Goal: Navigation & Orientation: Find specific page/section

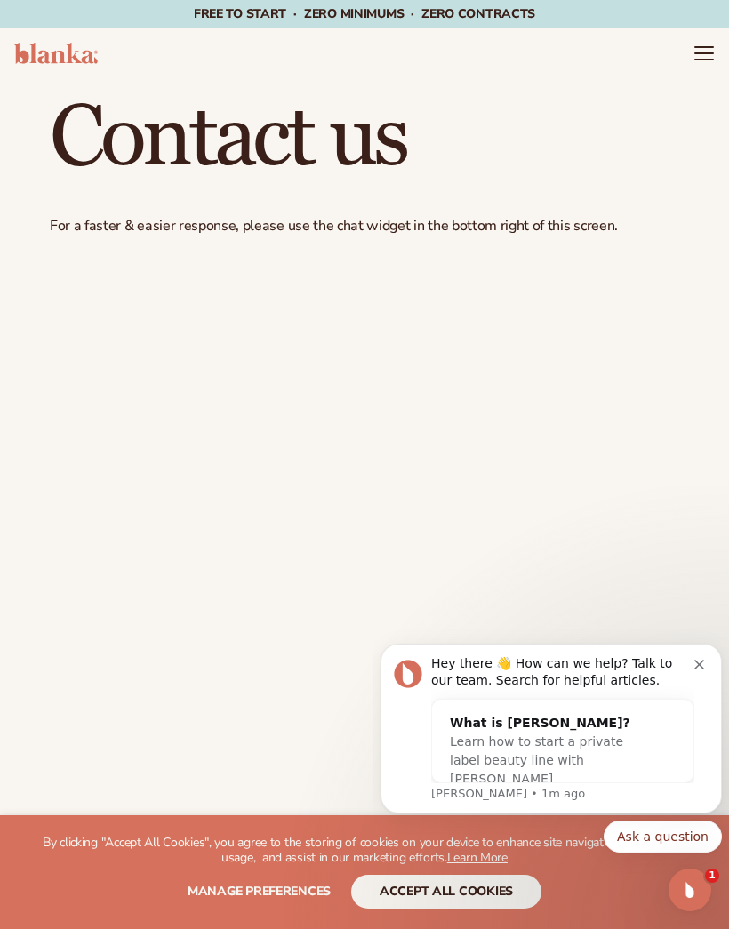
click at [695, 62] on icon "Menu" at bounding box center [704, 53] width 21 height 21
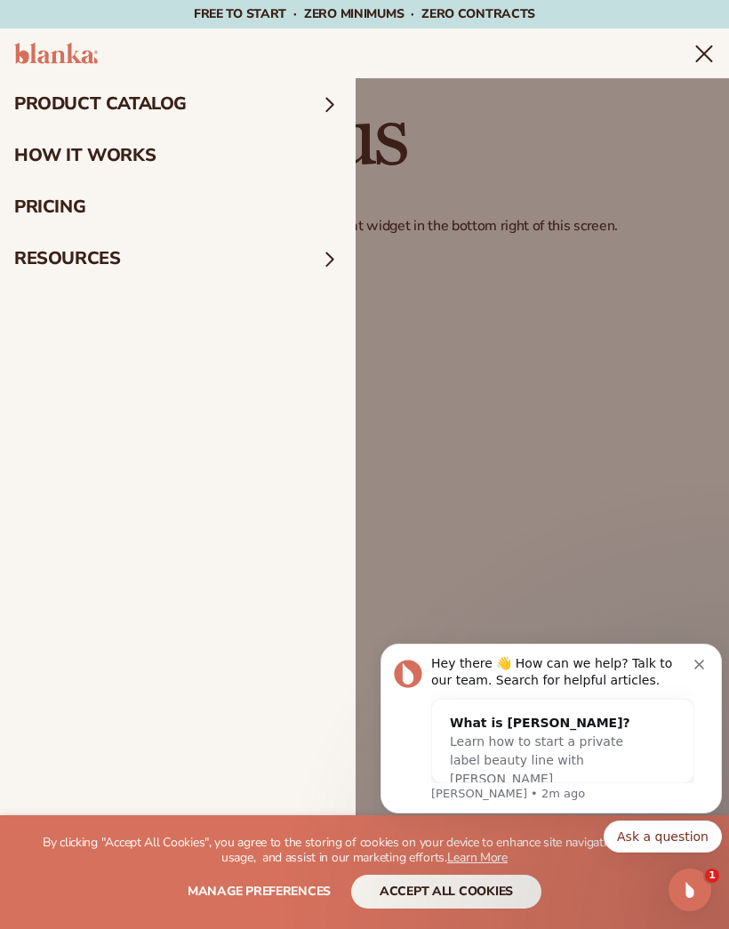
click at [89, 102] on summary "product catalog" at bounding box center [178, 104] width 356 height 52
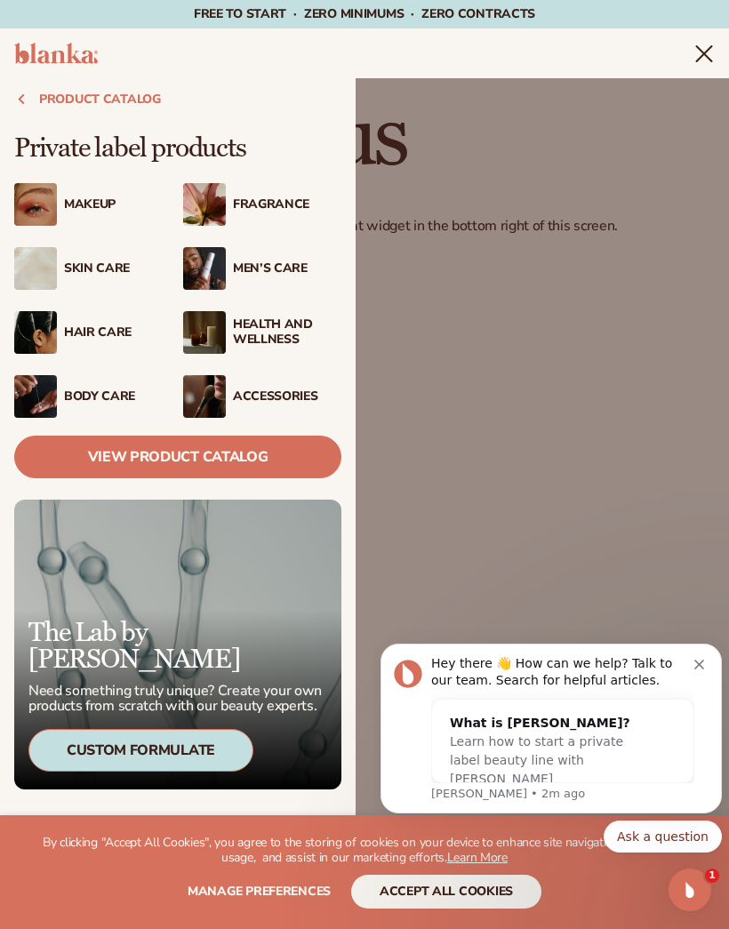
click at [338, 620] on div "The Lab by Blanka Need something truly unique? Create your own products from sc…" at bounding box center [177, 645] width 327 height 290
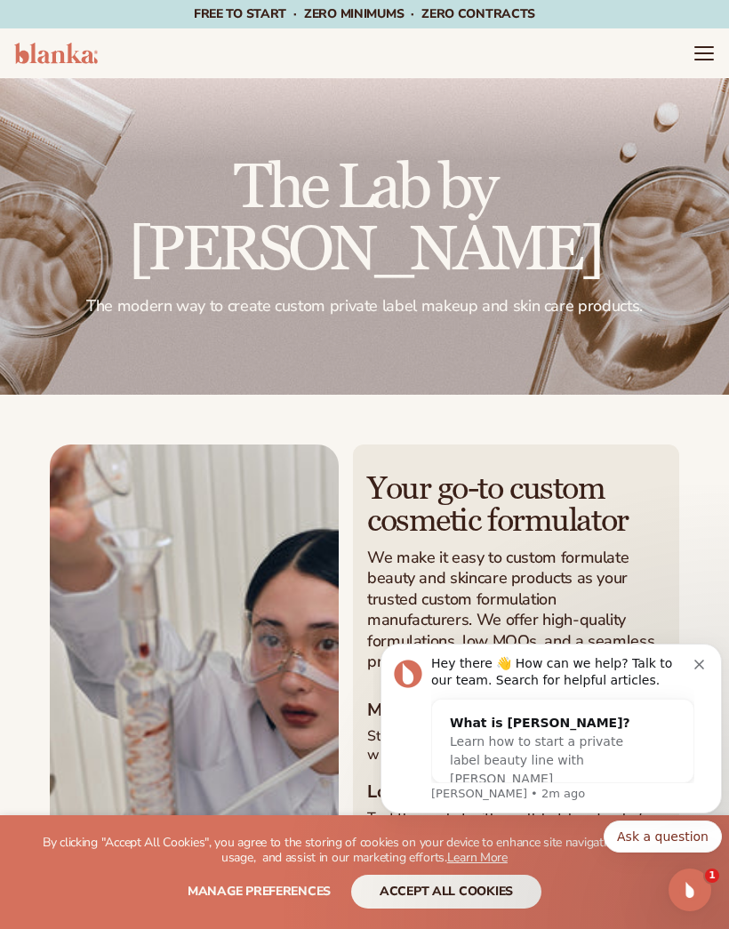
click at [694, 63] on icon "Menu" at bounding box center [704, 53] width 21 height 21
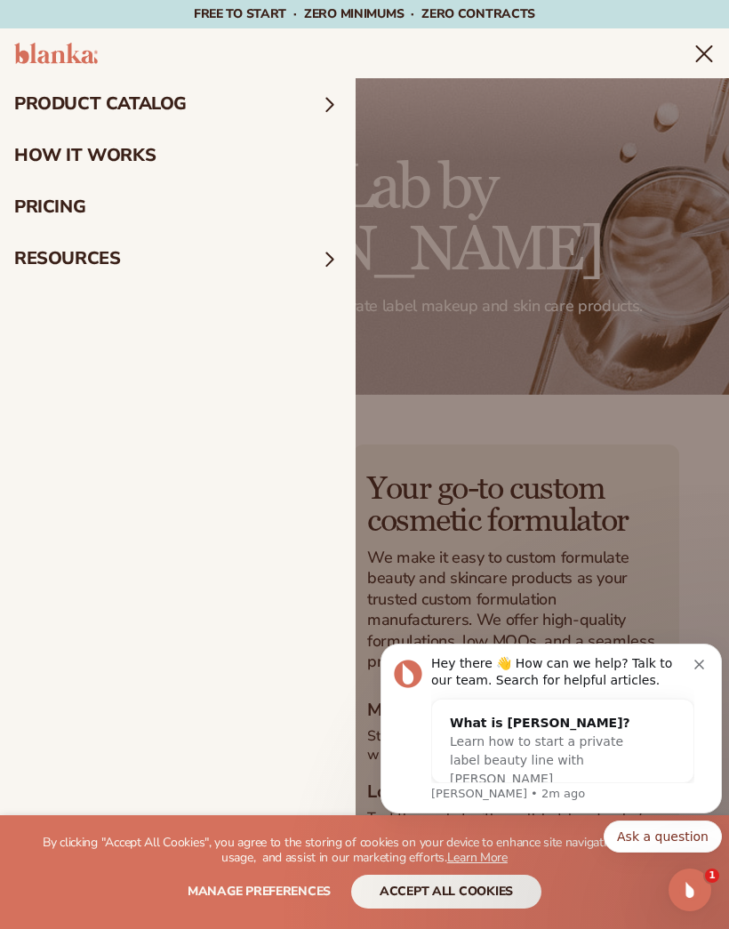
click at [61, 50] on img at bounding box center [56, 53] width 84 height 21
